Goal: Check status: Check status

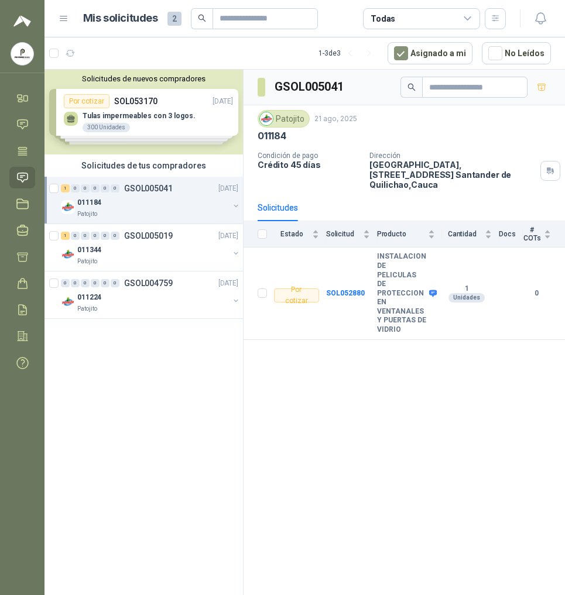
click at [139, 118] on div "Solicitudes de nuevos compradores Por cotizar SOL053170 [DATE] Tulas impermeabl…" at bounding box center [143, 112] width 198 height 85
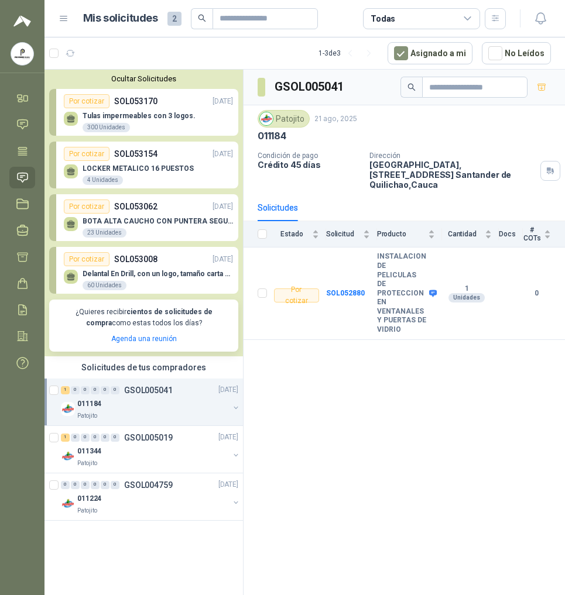
click at [129, 101] on p "SOL053170" at bounding box center [135, 101] width 43 height 13
click at [146, 77] on button "Ocultar Solicitudes" at bounding box center [143, 78] width 189 height 9
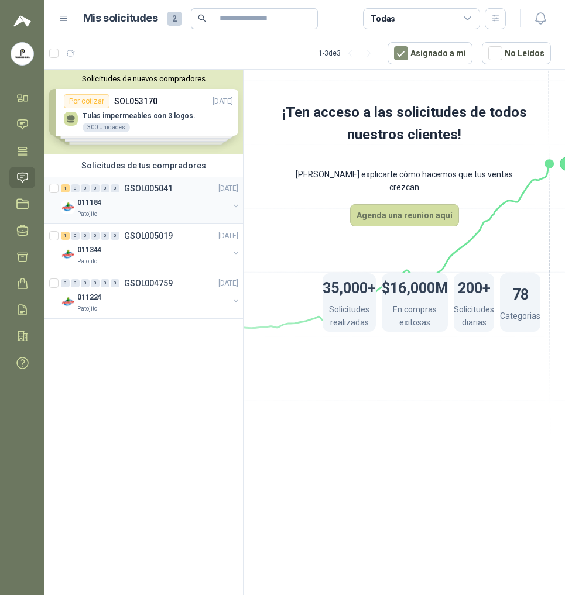
click at [145, 194] on div "1 0 0 0 0 0 GSOL005041 [DATE]" at bounding box center [151, 188] width 180 height 14
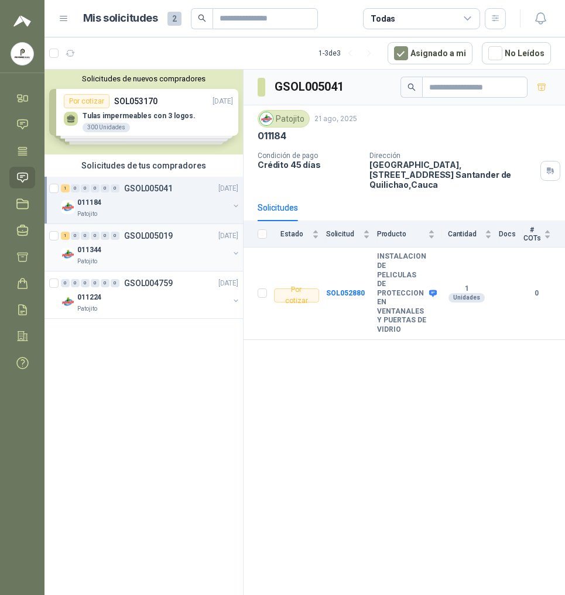
click at [130, 242] on div "1 0 0 0 0 0 GSOL005019 [DATE]" at bounding box center [151, 236] width 180 height 14
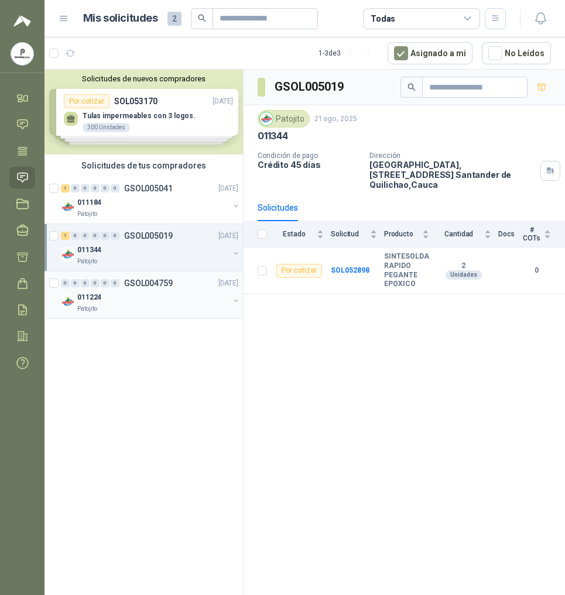
click at [114, 307] on div "Patojito" at bounding box center [153, 308] width 152 height 9
